Goal: Use online tool/utility: Utilize a website feature to perform a specific function

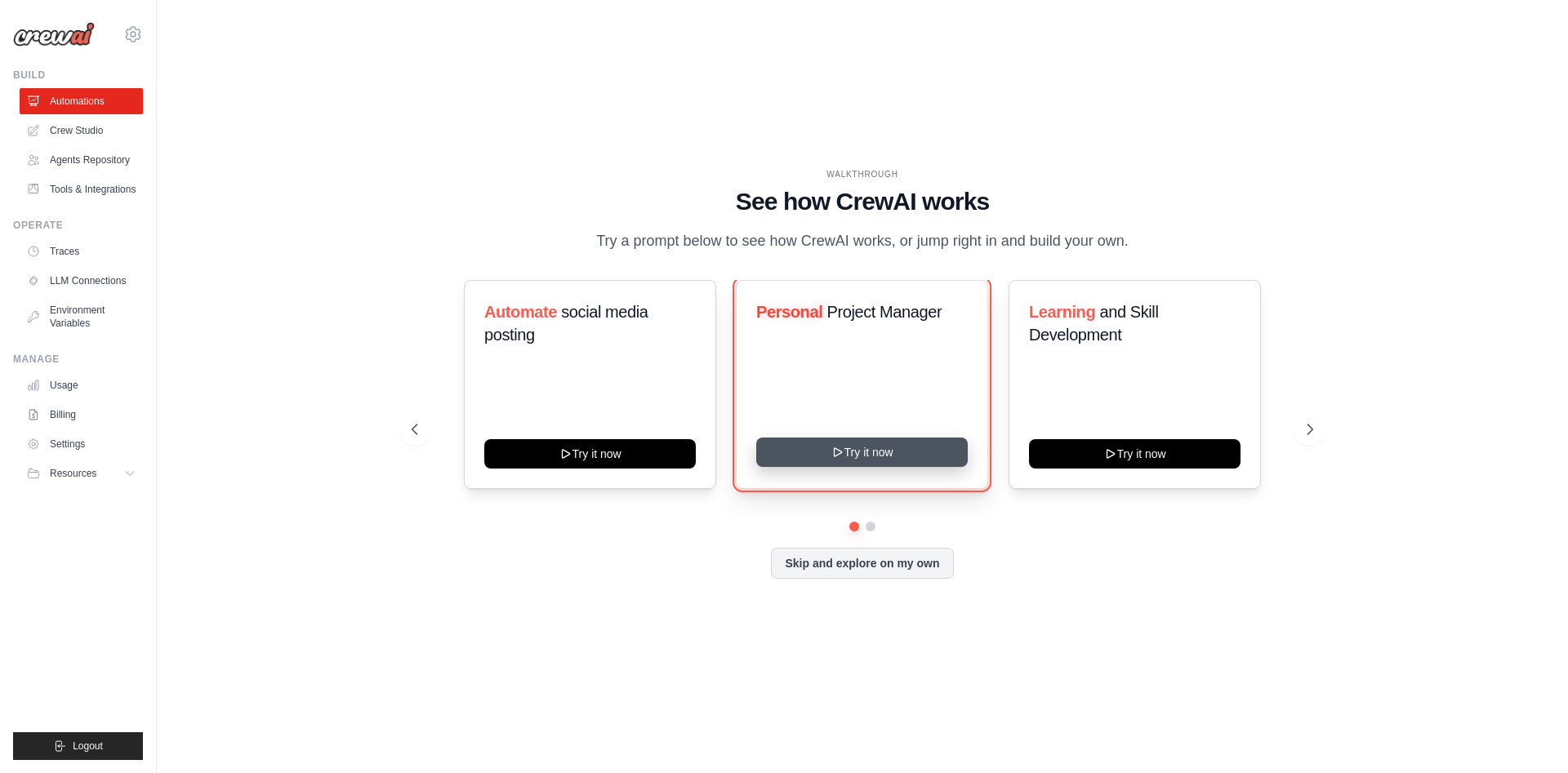
click at [838, 459] on icon at bounding box center [837, 452] width 13 height 13
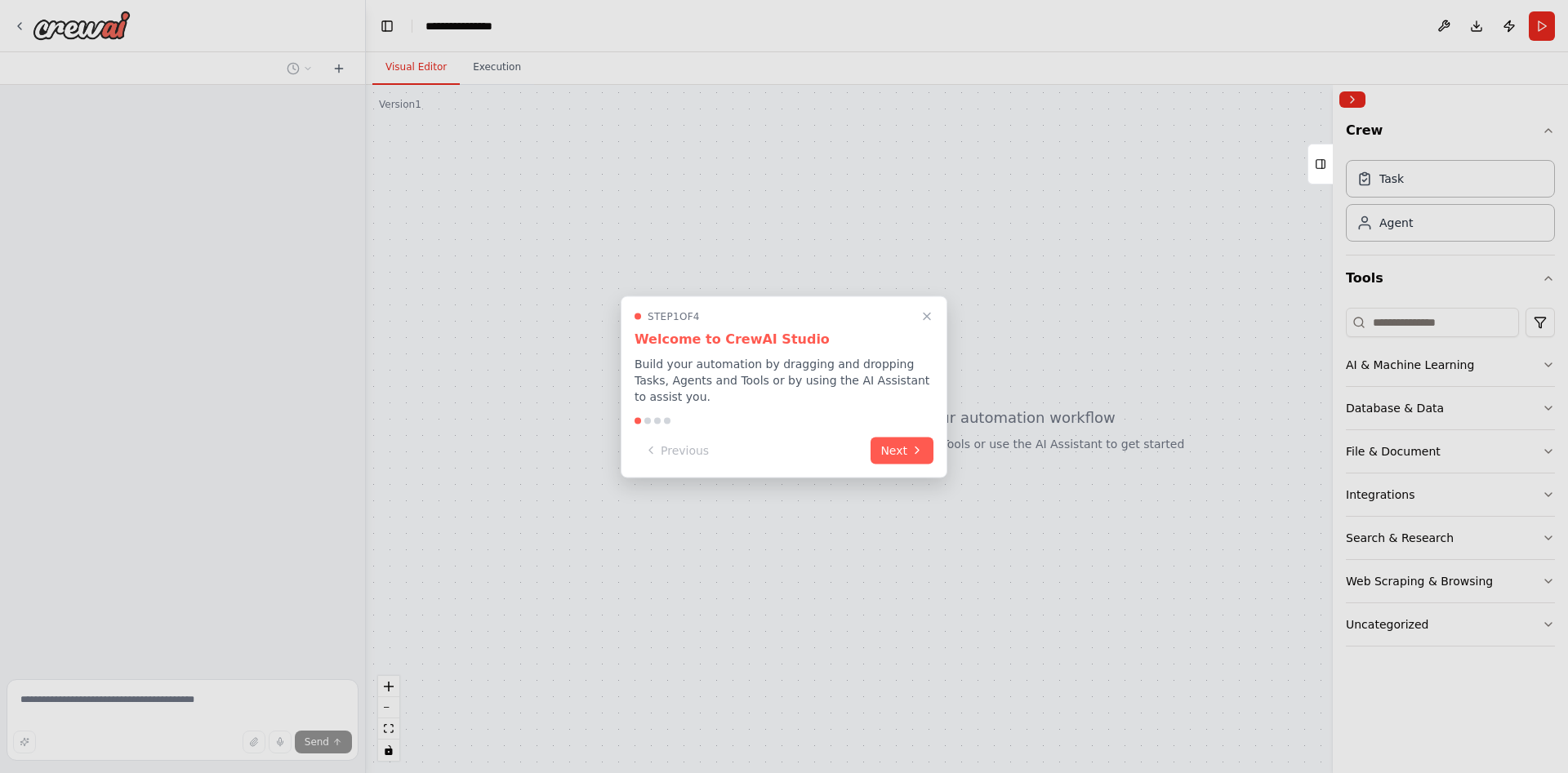
click at [884, 441] on button "Next" at bounding box center [902, 450] width 63 height 27
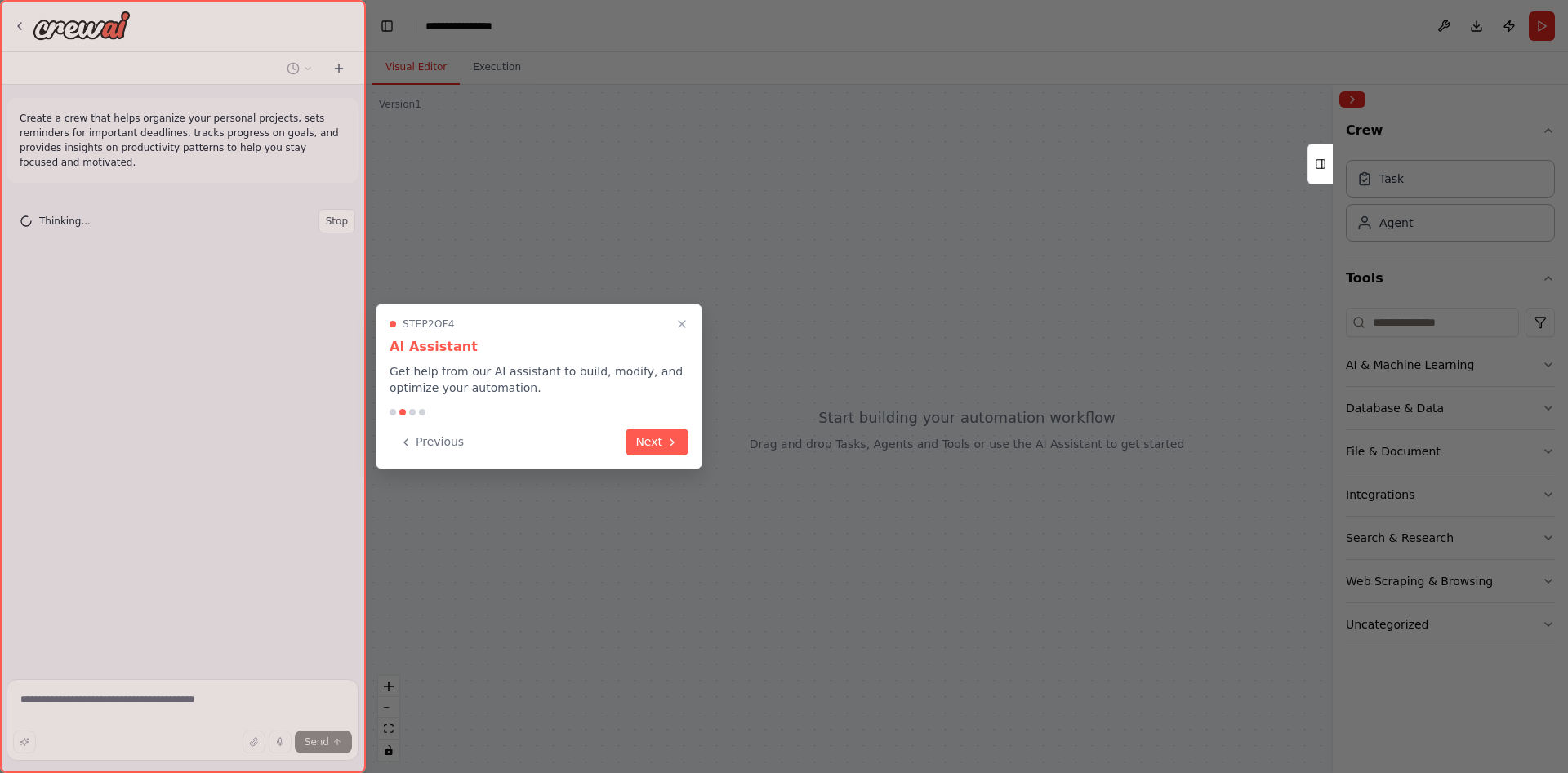
drag, startPoint x: 655, startPoint y: 423, endPoint x: 672, endPoint y: 426, distance: 17.3
click at [657, 424] on div "Step 2 of 4 AI Assistant Get help from our AI assistant to build, modify, and o…" at bounding box center [539, 386] width 326 height 165
click at [672, 437] on icon at bounding box center [672, 441] width 13 height 13
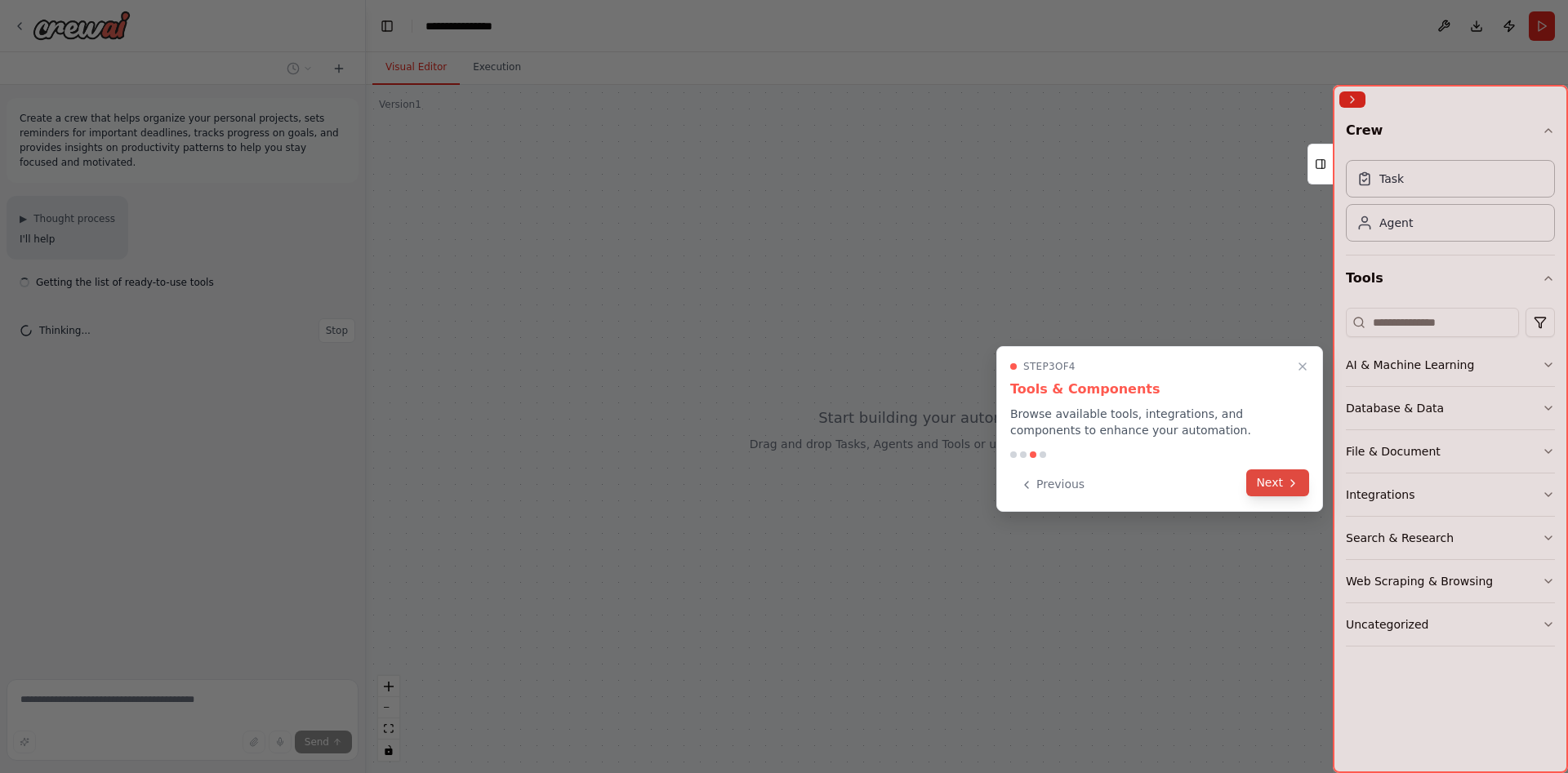
click at [1269, 480] on button "Next" at bounding box center [1278, 482] width 63 height 27
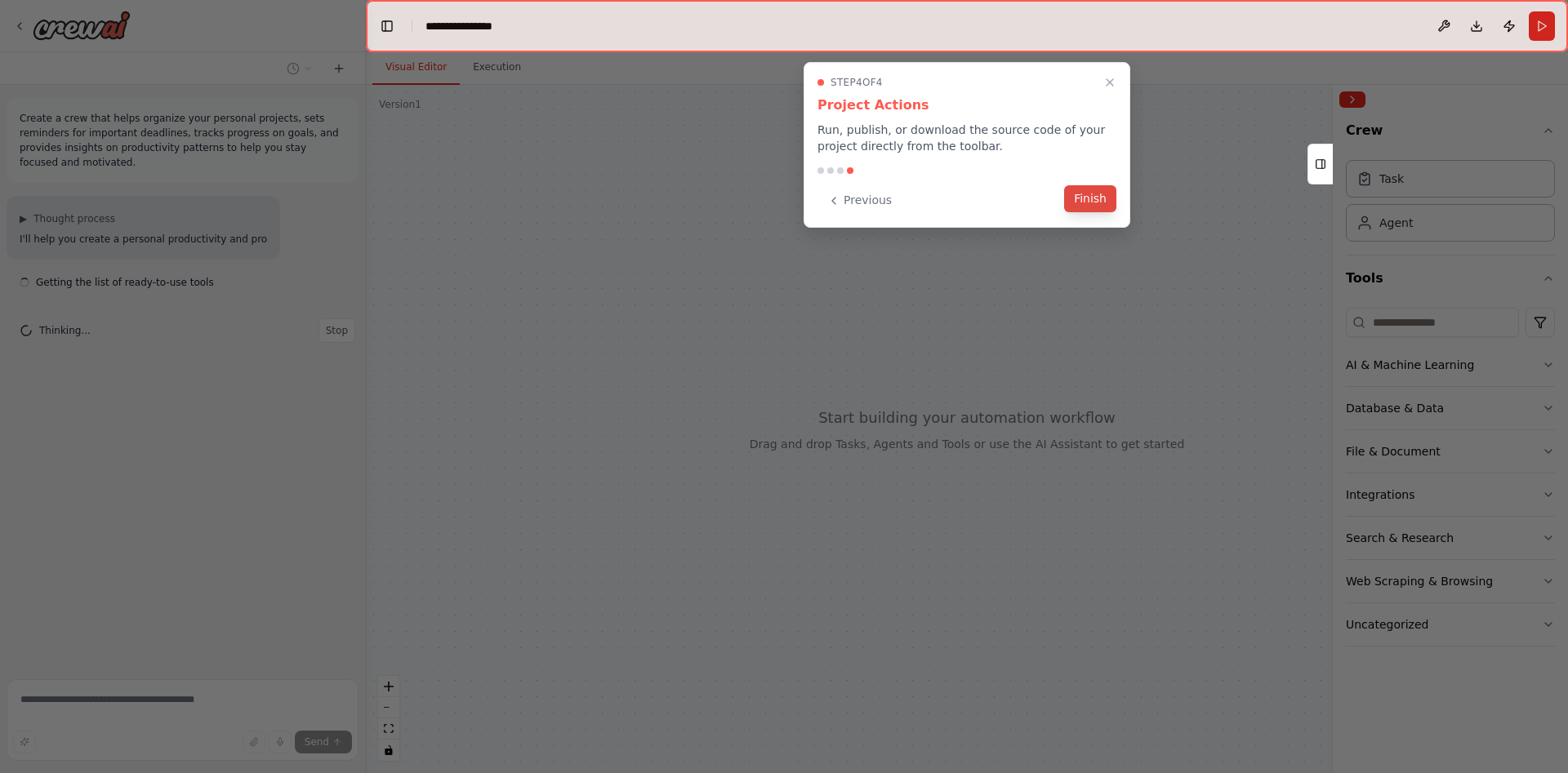
click at [1099, 212] on button "Finish" at bounding box center [1090, 198] width 52 height 27
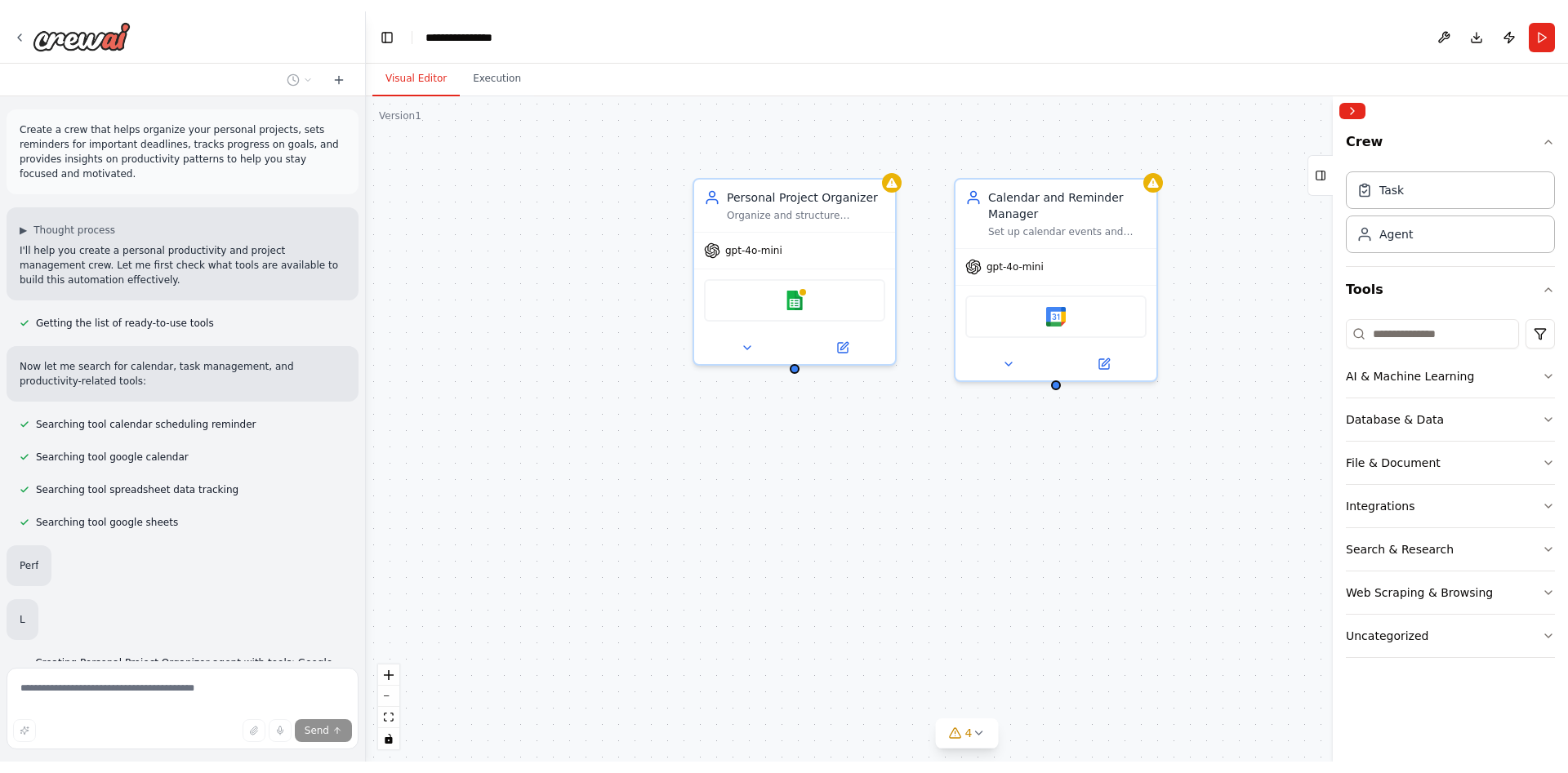
scroll to position [100, 0]
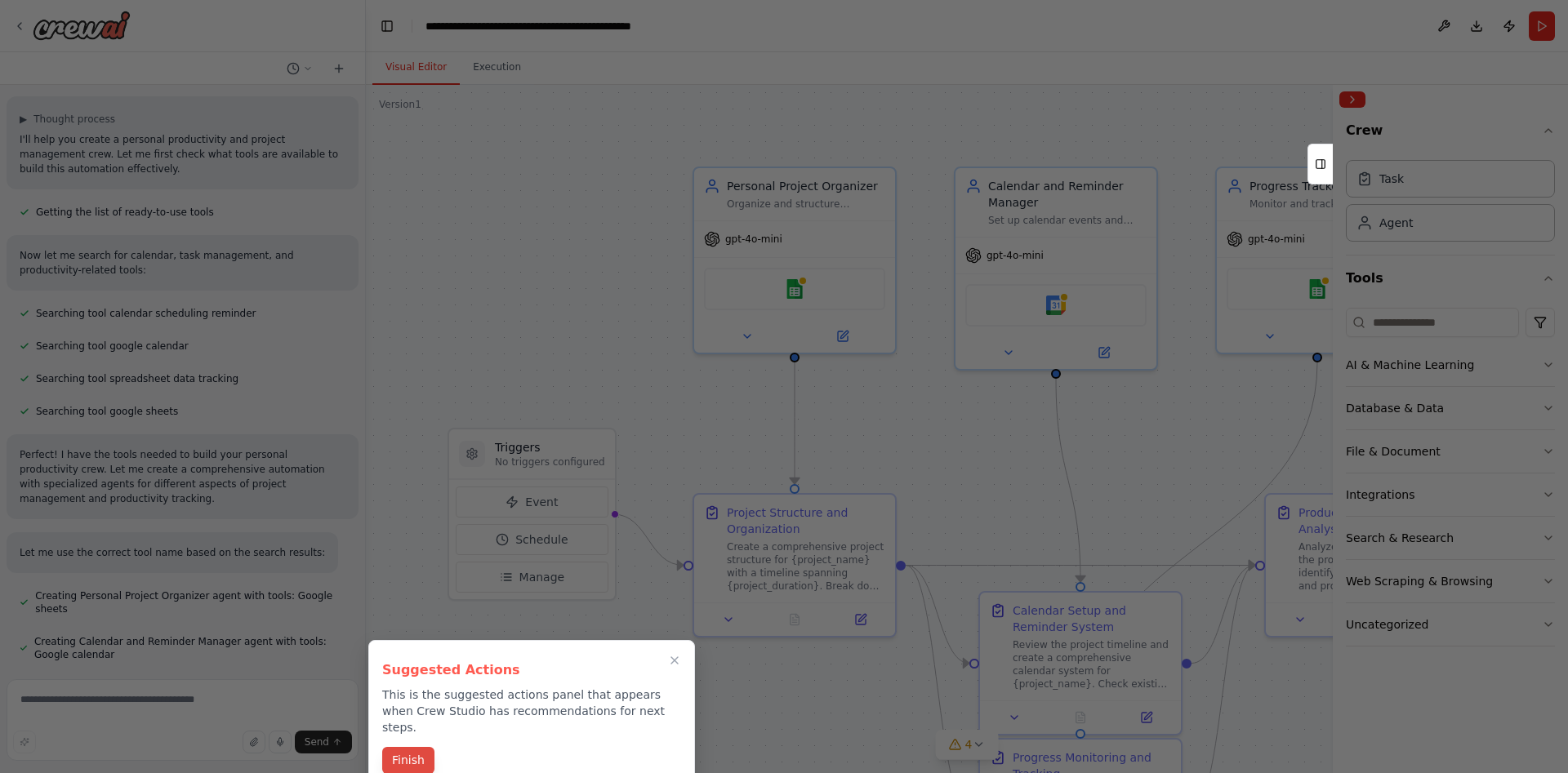
click at [390, 747] on button "Finish" at bounding box center [408, 760] width 52 height 27
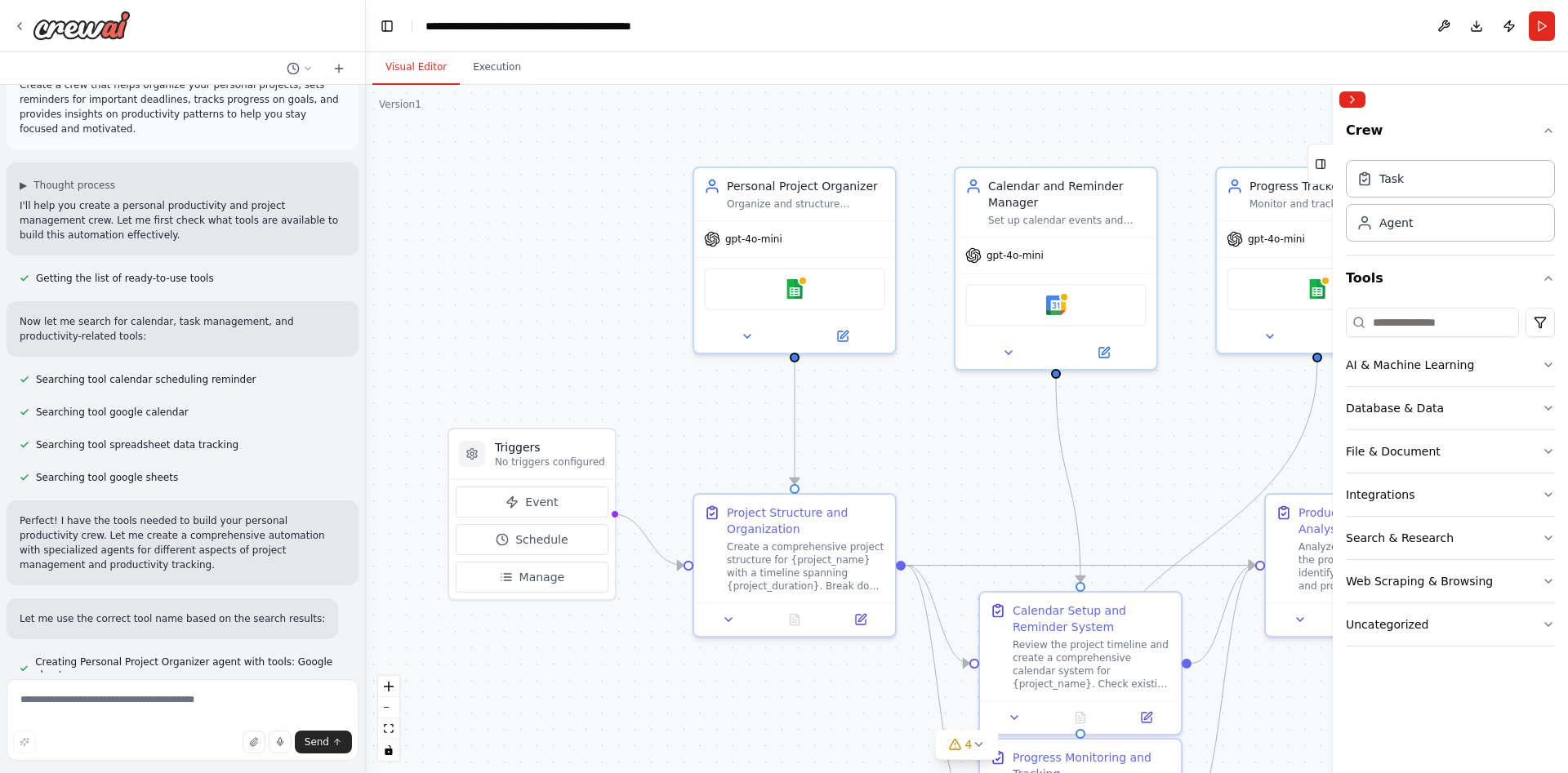
scroll to position [0, 0]
